Goal: Navigation & Orientation: Find specific page/section

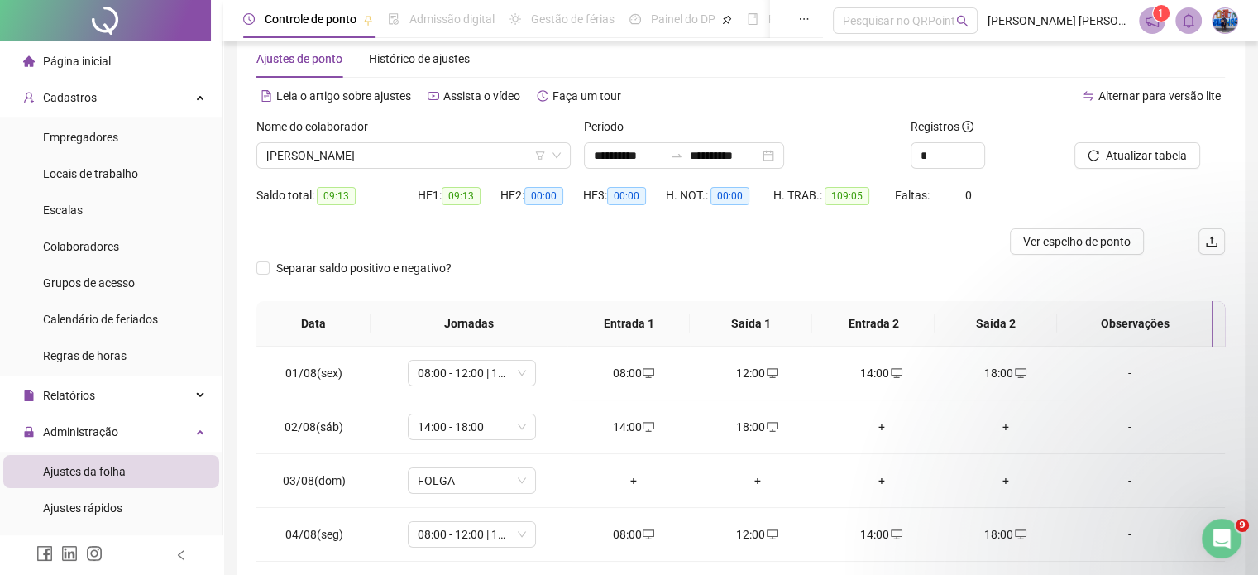
scroll to position [248, 0]
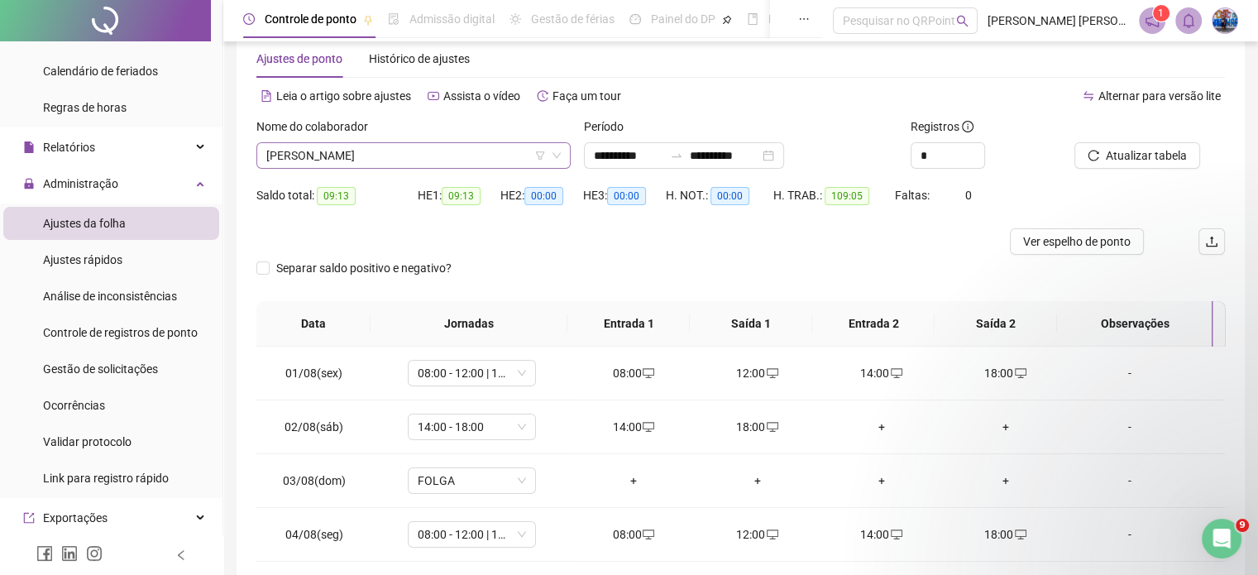
click at [364, 160] on span "[PERSON_NAME]" at bounding box center [413, 155] width 295 height 25
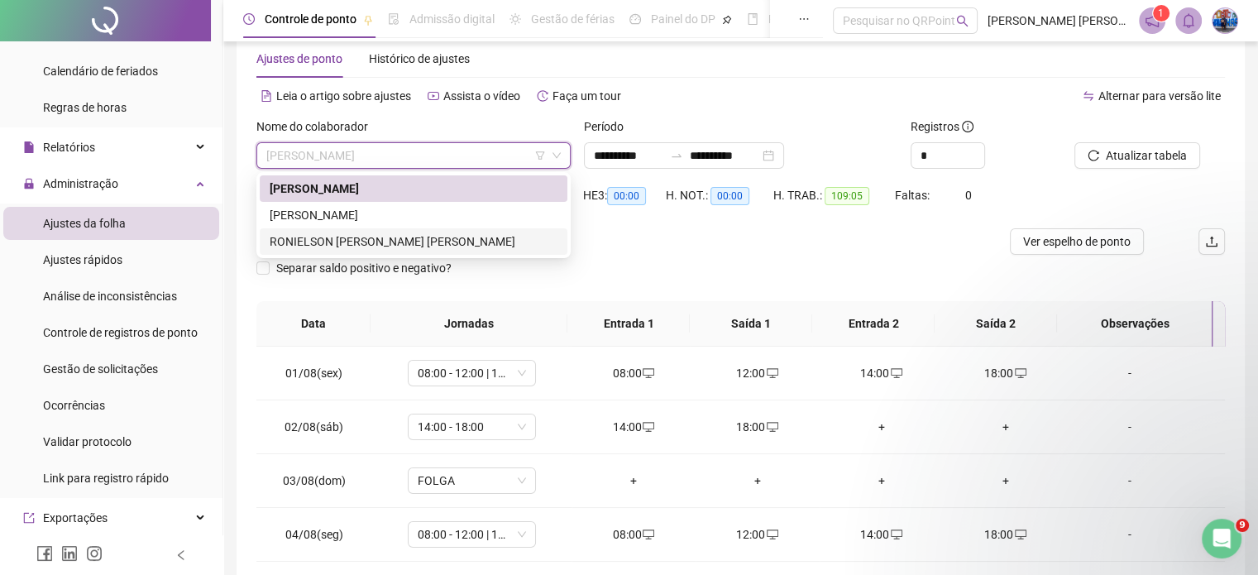
click at [375, 234] on div "RONIELSON [PERSON_NAME] [PERSON_NAME]" at bounding box center [414, 241] width 288 height 18
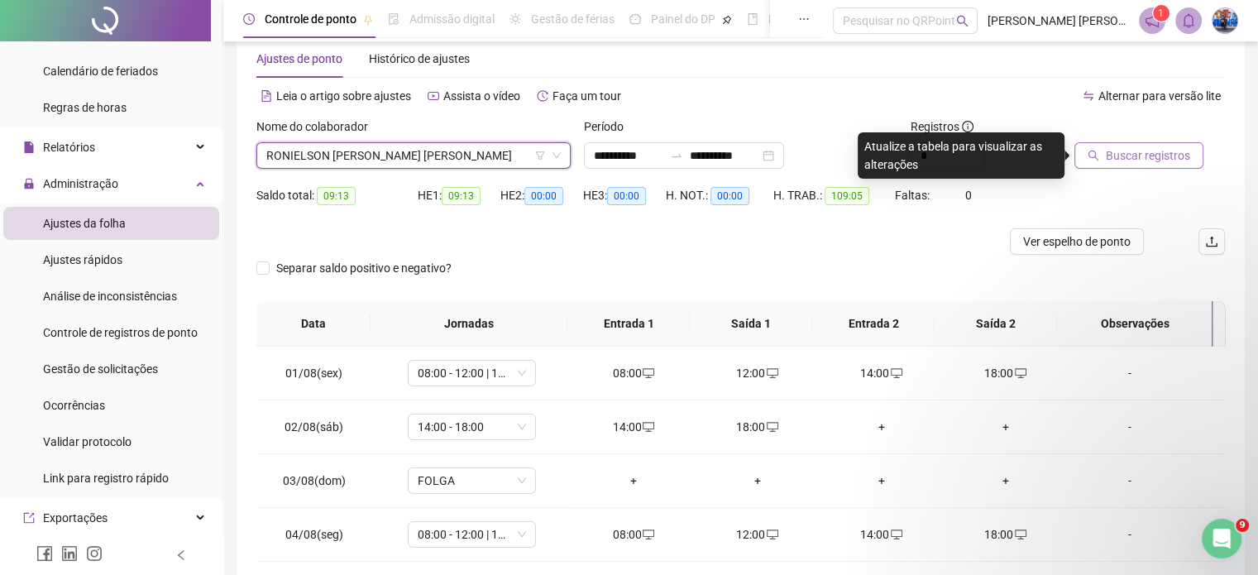
click at [1173, 150] on span "Buscar registros" at bounding box center [1148, 155] width 84 height 18
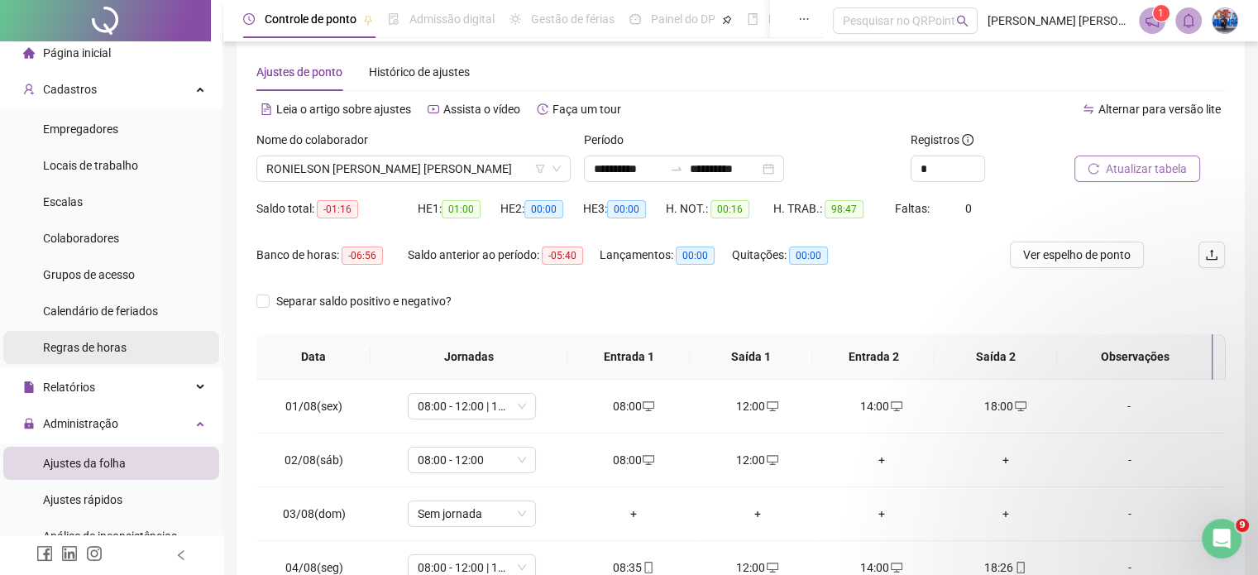
scroll to position [0, 0]
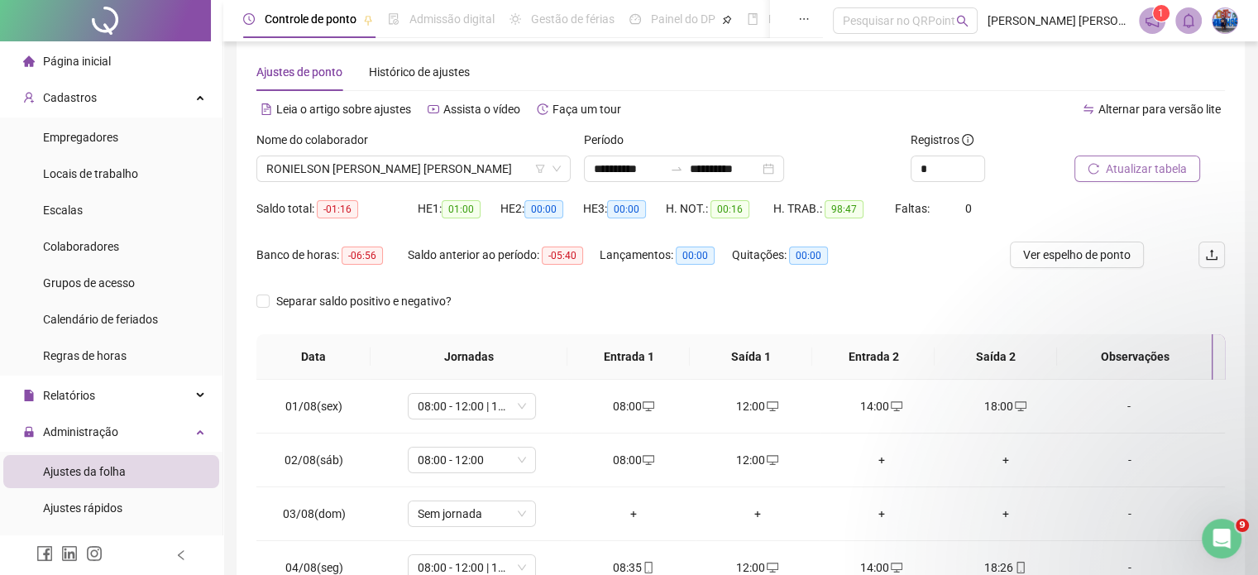
click at [136, 70] on li "Página inicial" at bounding box center [111, 61] width 216 height 33
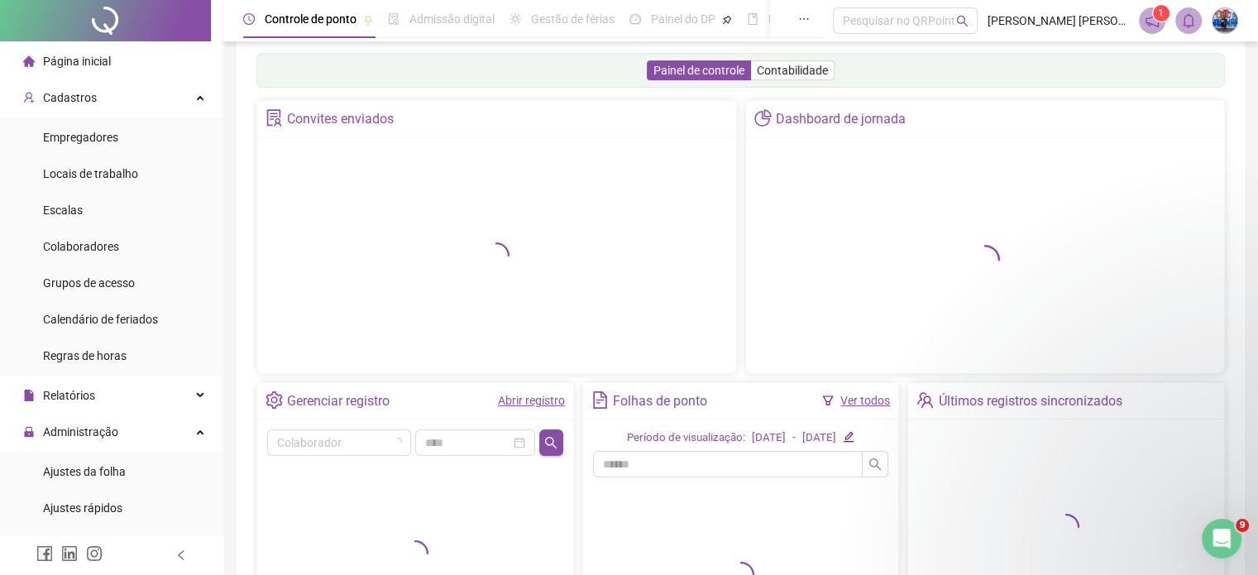
click at [139, 65] on li "Página inicial" at bounding box center [111, 61] width 216 height 33
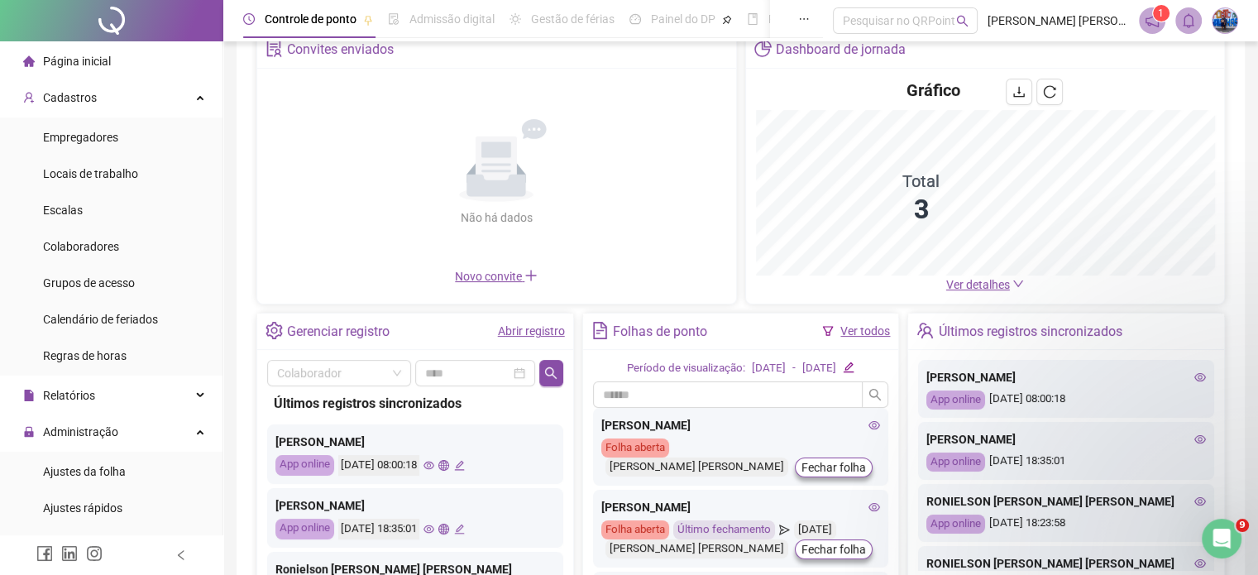
scroll to position [104, 0]
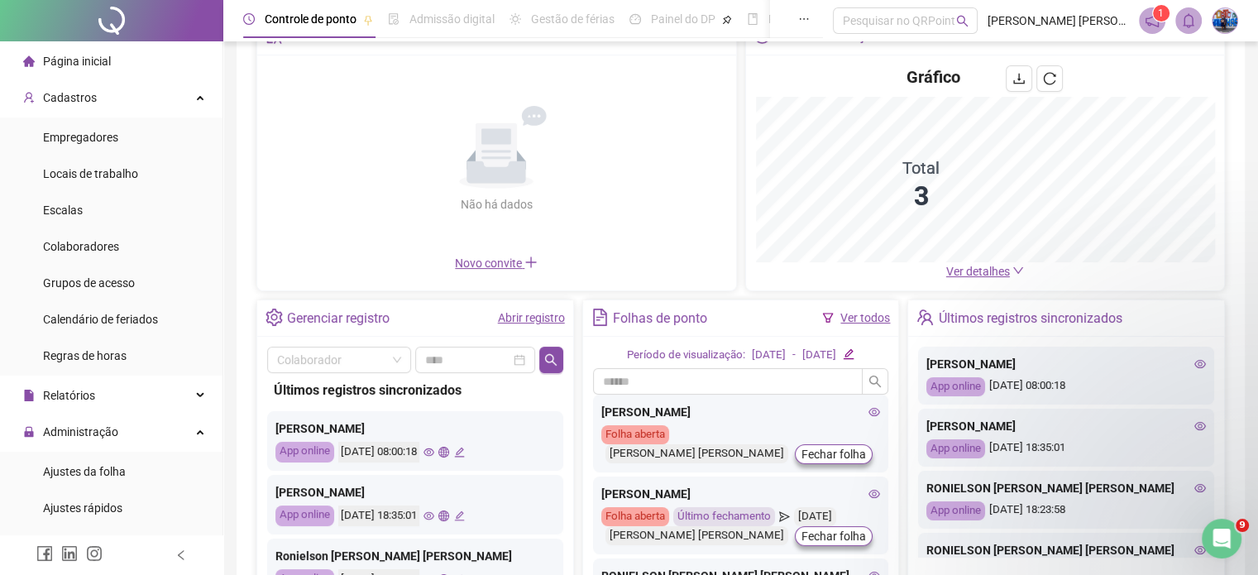
click at [1008, 272] on span "Ver detalhes" at bounding box center [978, 271] width 64 height 13
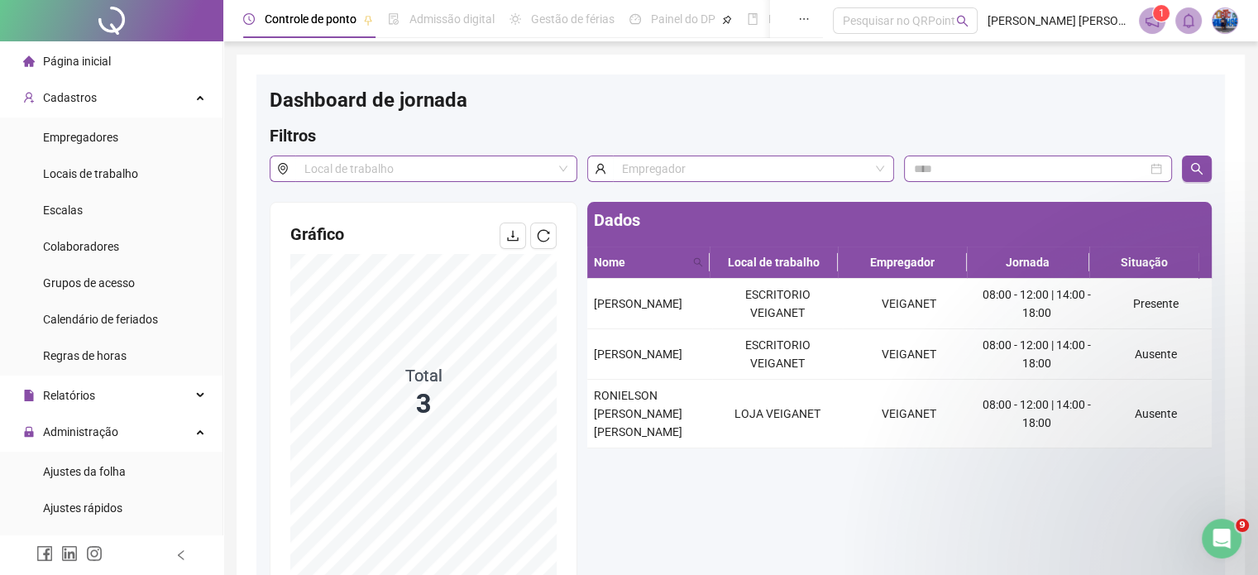
click at [91, 59] on span "Página inicial" at bounding box center [77, 61] width 68 height 13
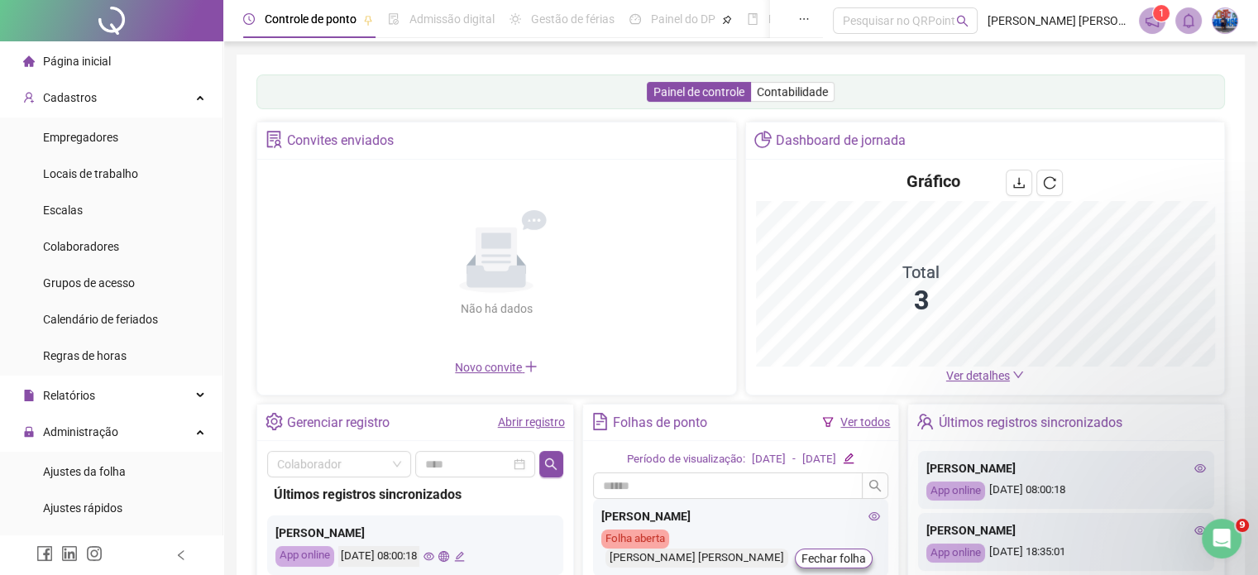
click at [48, 56] on span "Página inicial" at bounding box center [77, 61] width 68 height 13
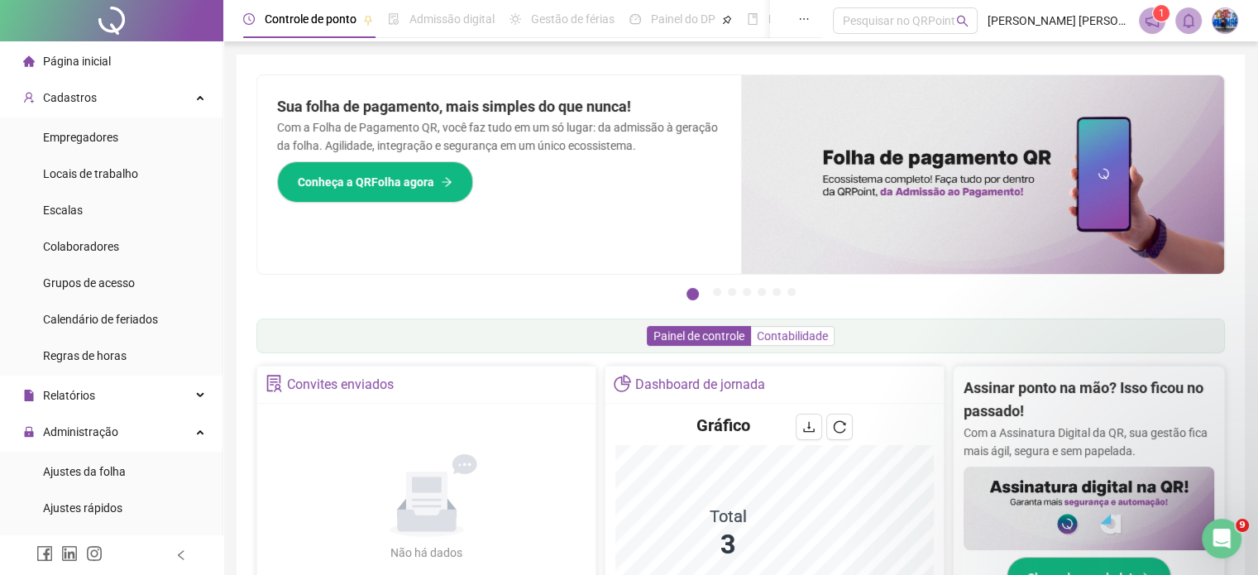
click at [795, 340] on span "Contabilidade" at bounding box center [792, 335] width 71 height 13
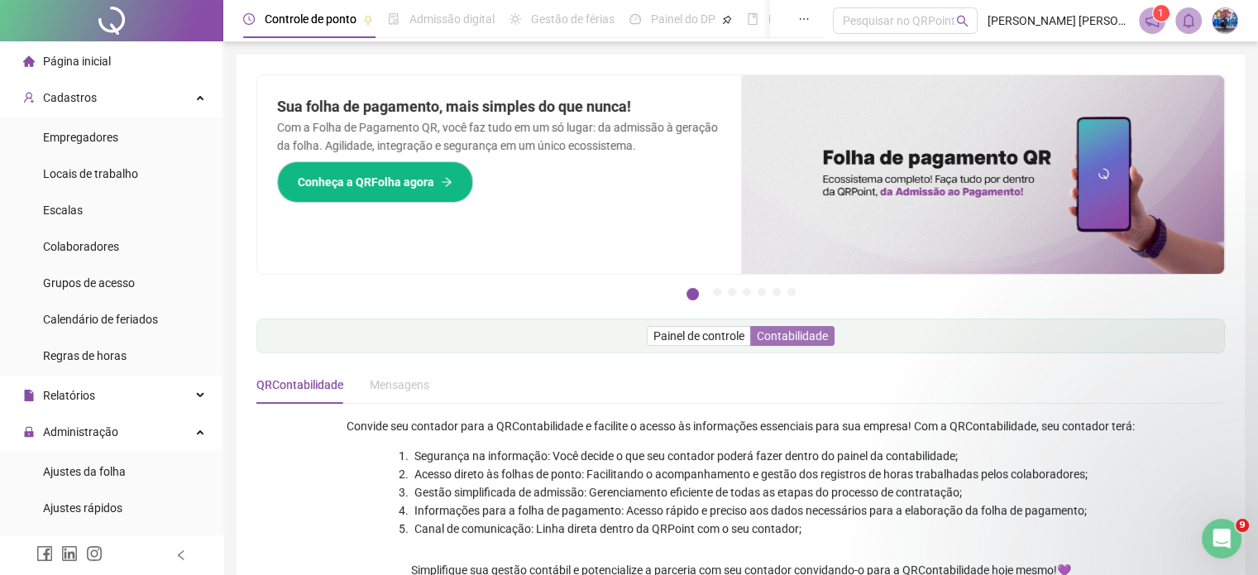
scroll to position [217, 0]
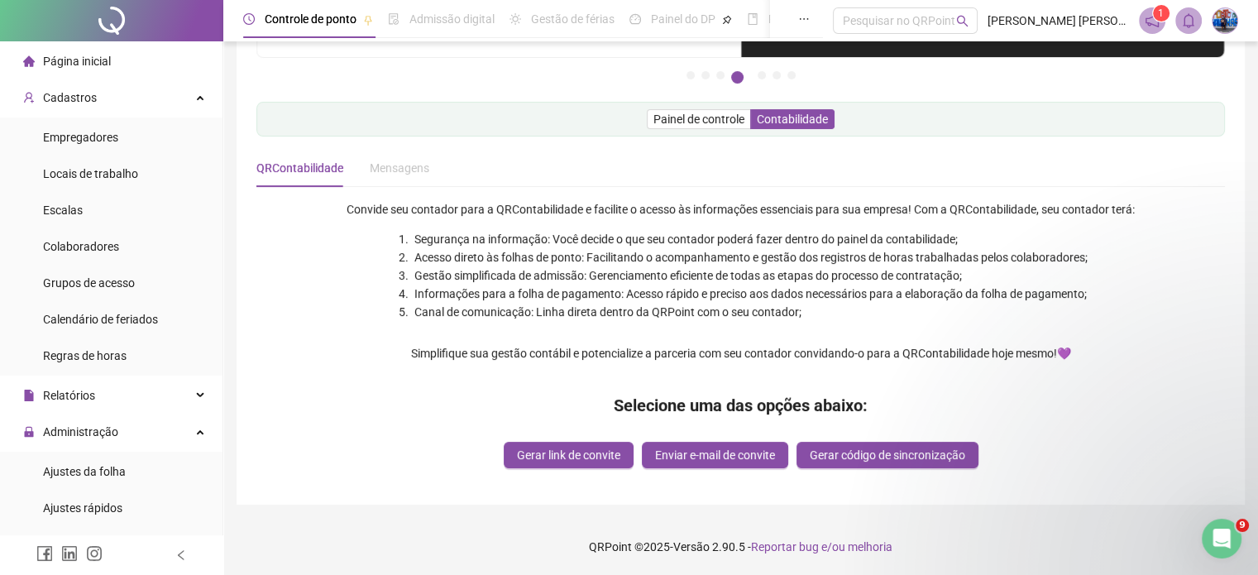
click at [118, 71] on li "Página inicial" at bounding box center [111, 61] width 216 height 33
click at [83, 69] on div "Página inicial" at bounding box center [67, 61] width 88 height 33
click at [55, 59] on span "Página inicial" at bounding box center [77, 61] width 68 height 13
click at [59, 60] on span "Página inicial" at bounding box center [77, 61] width 68 height 13
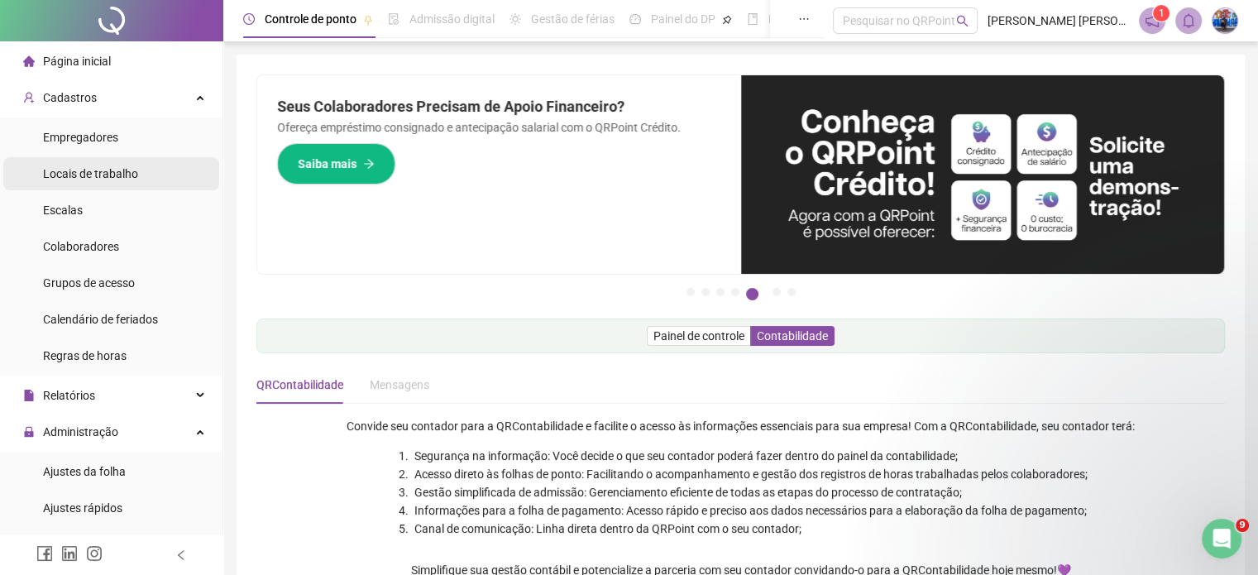
scroll to position [0, 0]
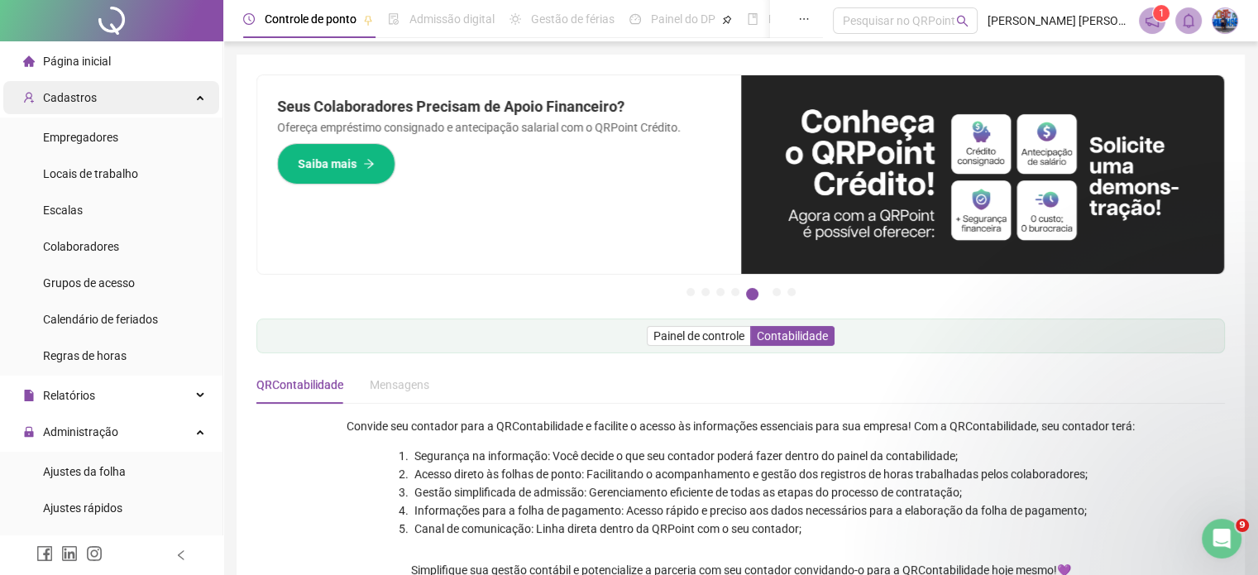
click at [98, 104] on div "Cadastros" at bounding box center [111, 97] width 216 height 33
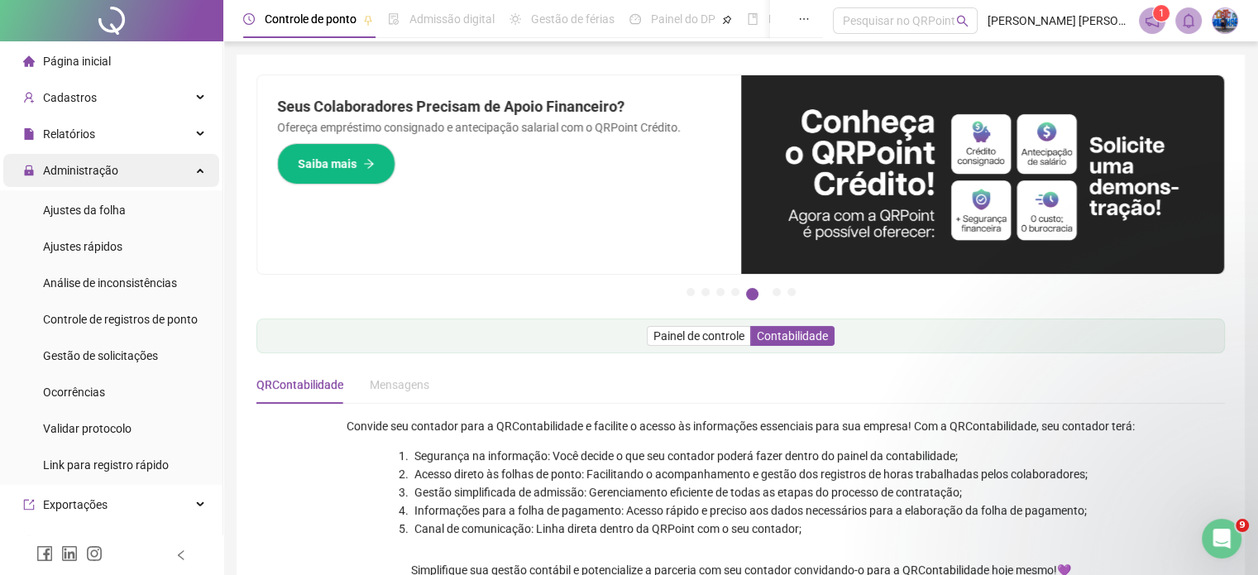
click at [159, 174] on div "Administração" at bounding box center [111, 170] width 216 height 33
